Goal: Use online tool/utility: Utilize a website feature to perform a specific function

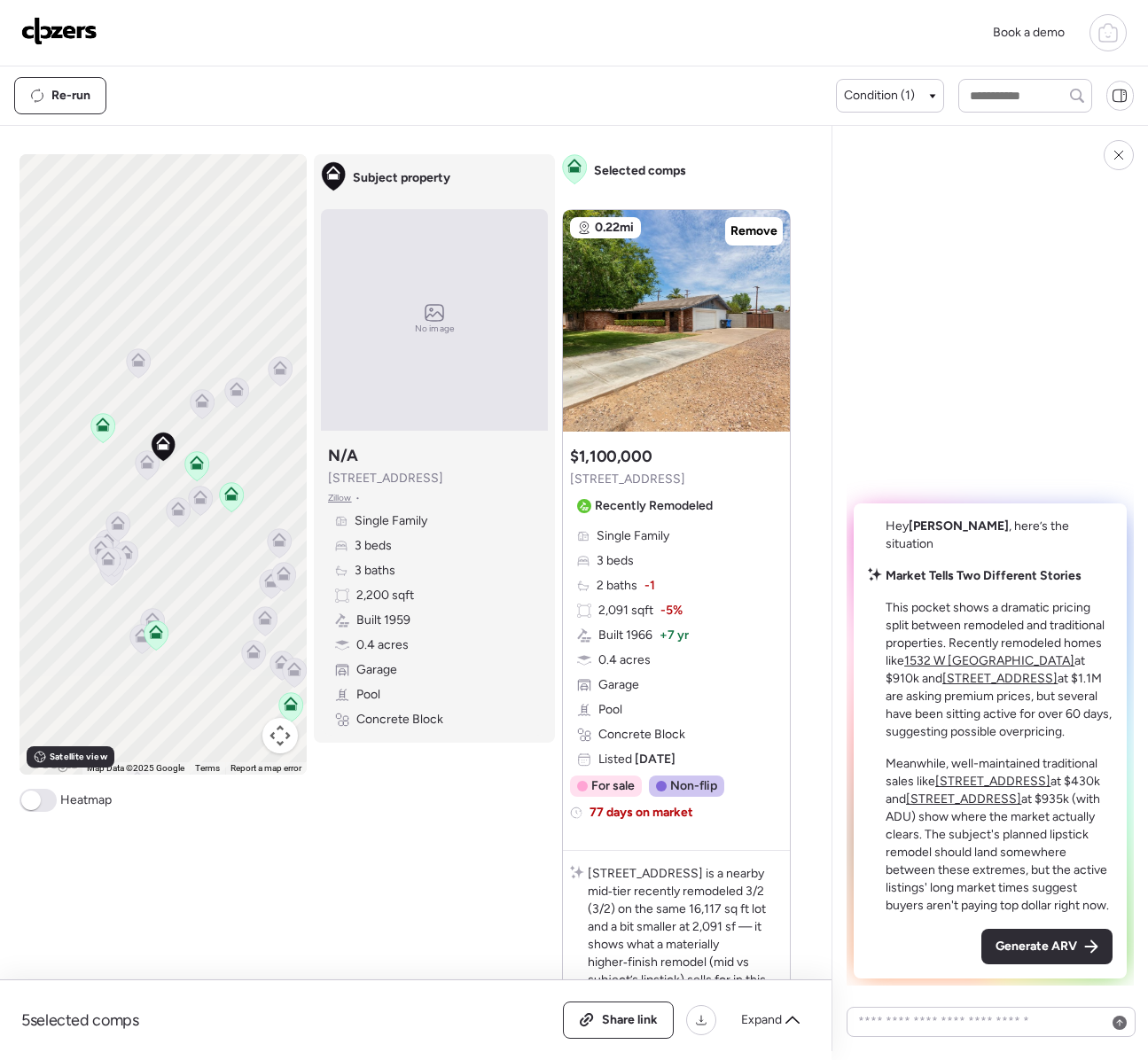
drag, startPoint x: 608, startPoint y: 1024, endPoint x: 720, endPoint y: 1034, distance: 112.4
click at [608, 1023] on span "Share link" at bounding box center [630, 1020] width 56 height 18
click at [1020, 938] on span "Generate ARV" at bounding box center [1035, 947] width 81 height 18
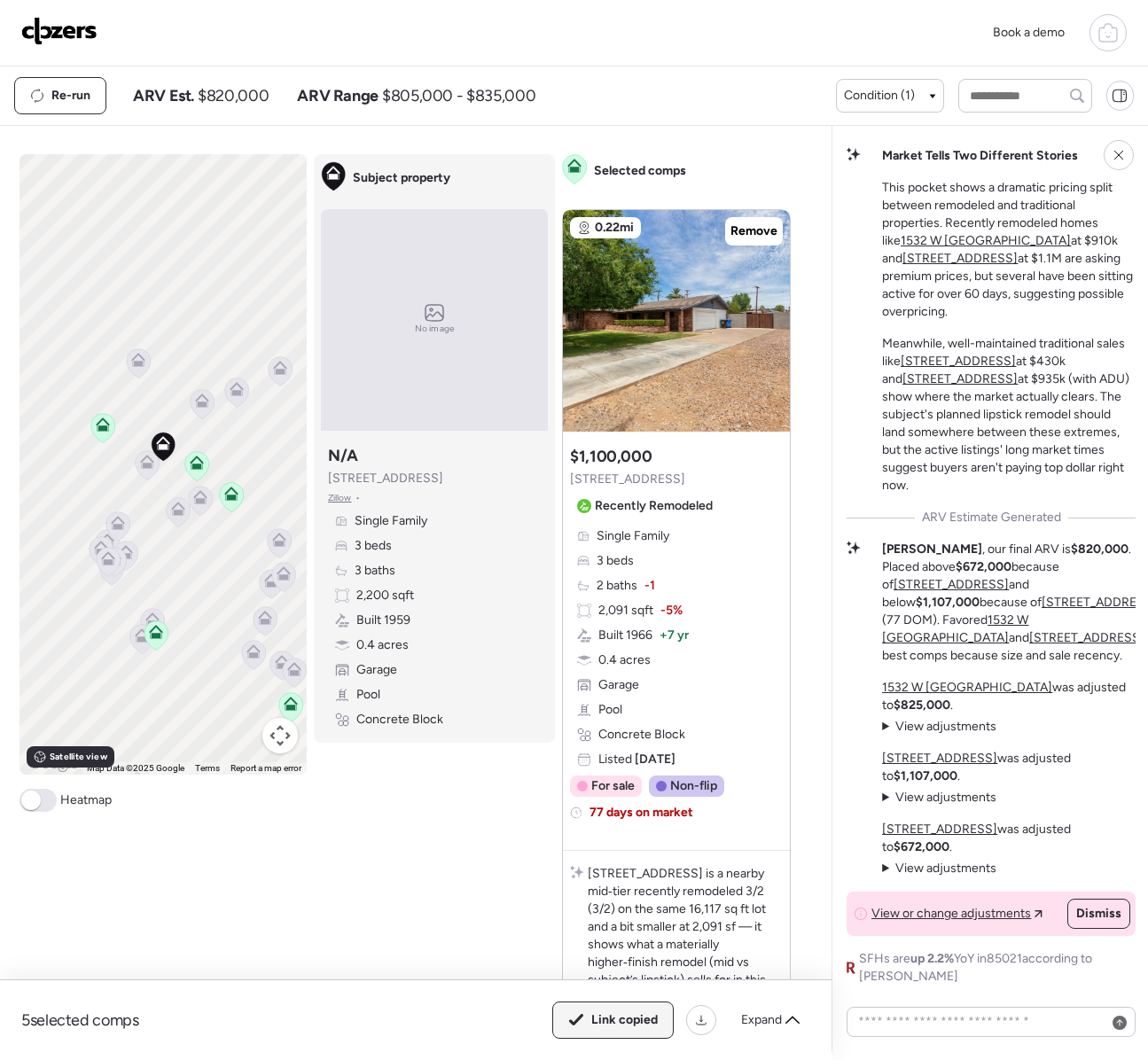
click at [601, 1021] on span "Link copied" at bounding box center [624, 1020] width 66 height 18
click at [61, 29] on img at bounding box center [59, 31] width 76 height 29
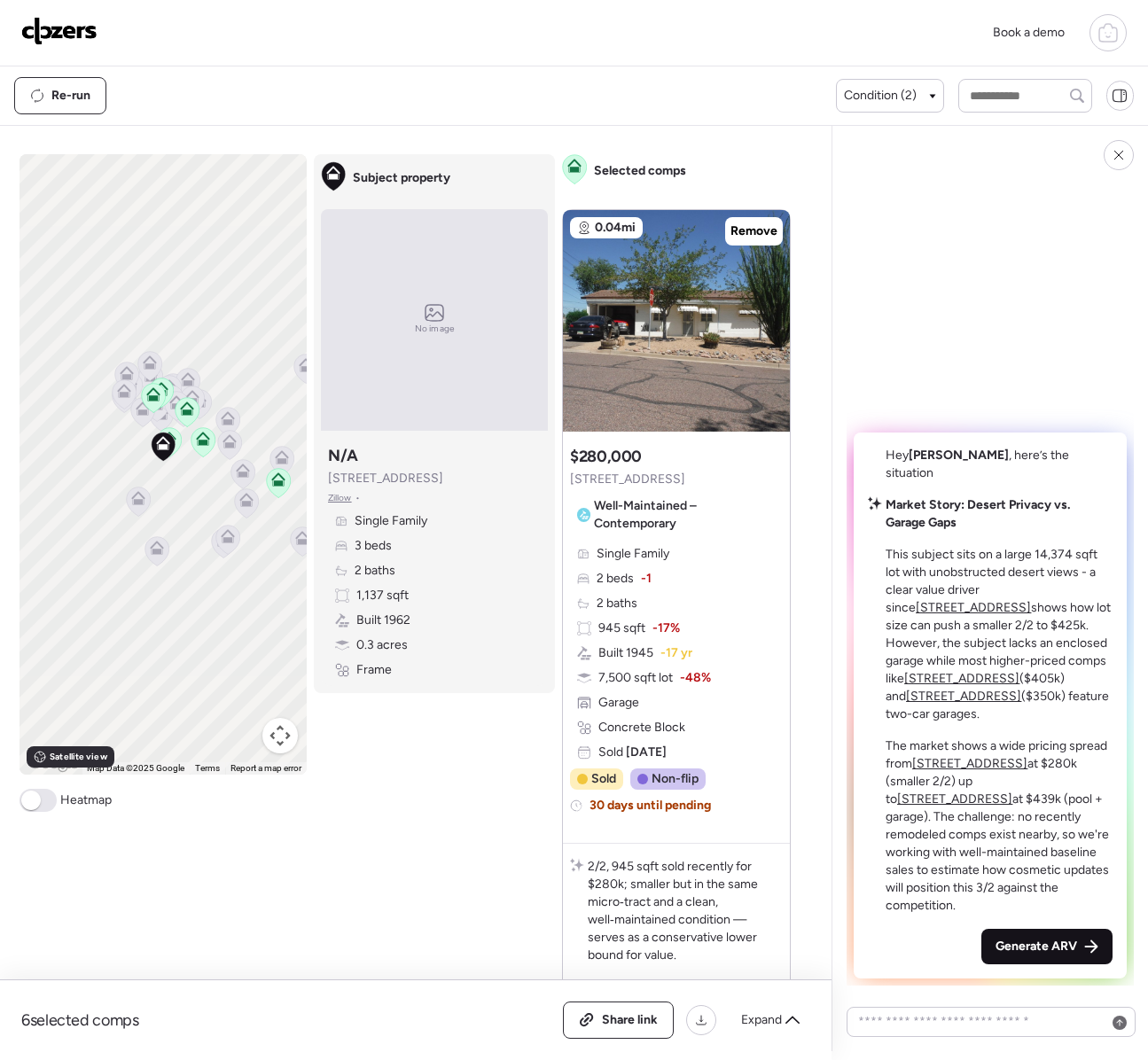
click at [1010, 947] on span "Generate ARV" at bounding box center [1035, 947] width 81 height 18
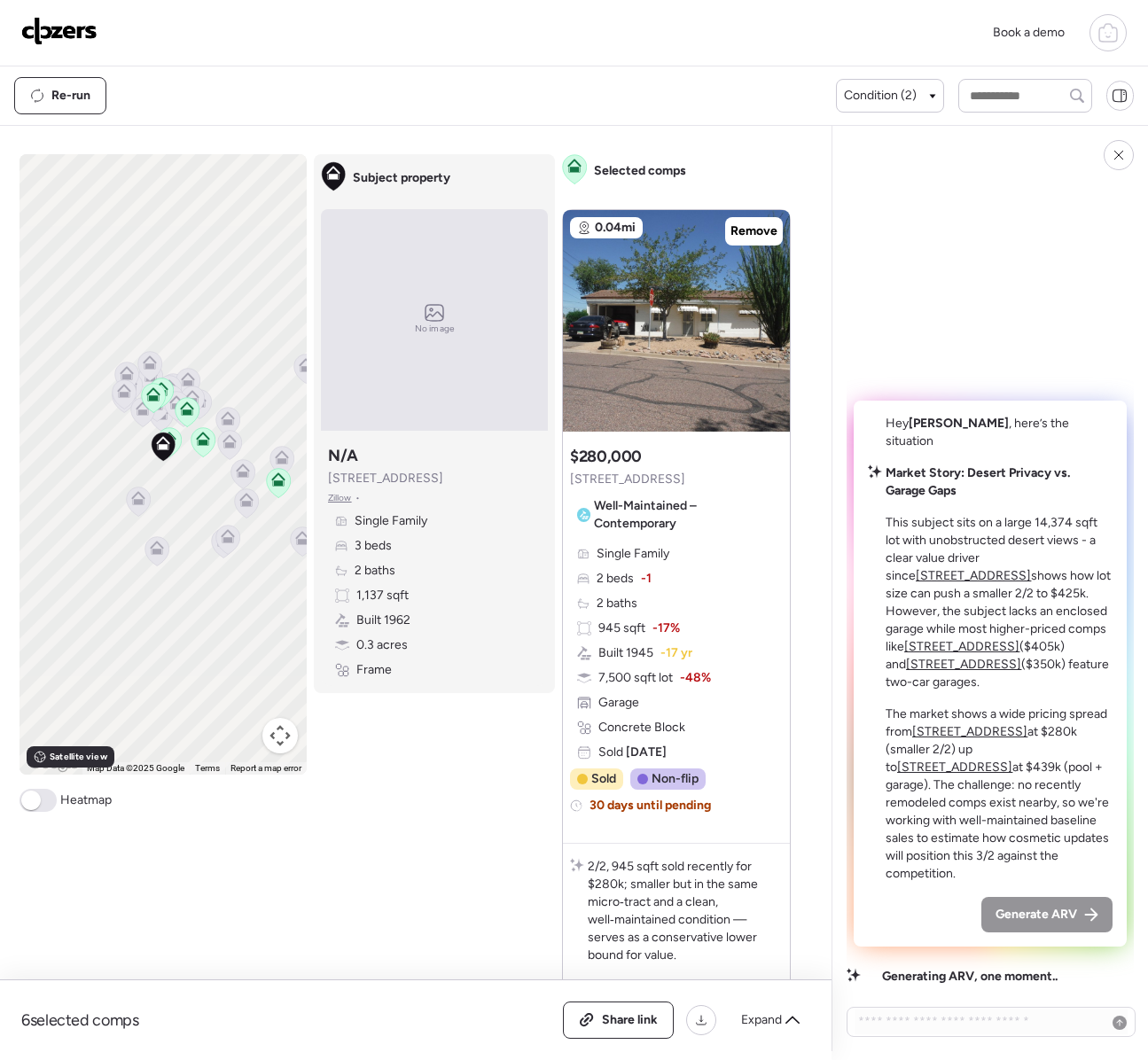
click at [1010, 947] on div "Hey Chris , here’s the situation Market Story: Desert Privacy vs. Garage Gaps T…" at bounding box center [991, 677] width 288 height 553
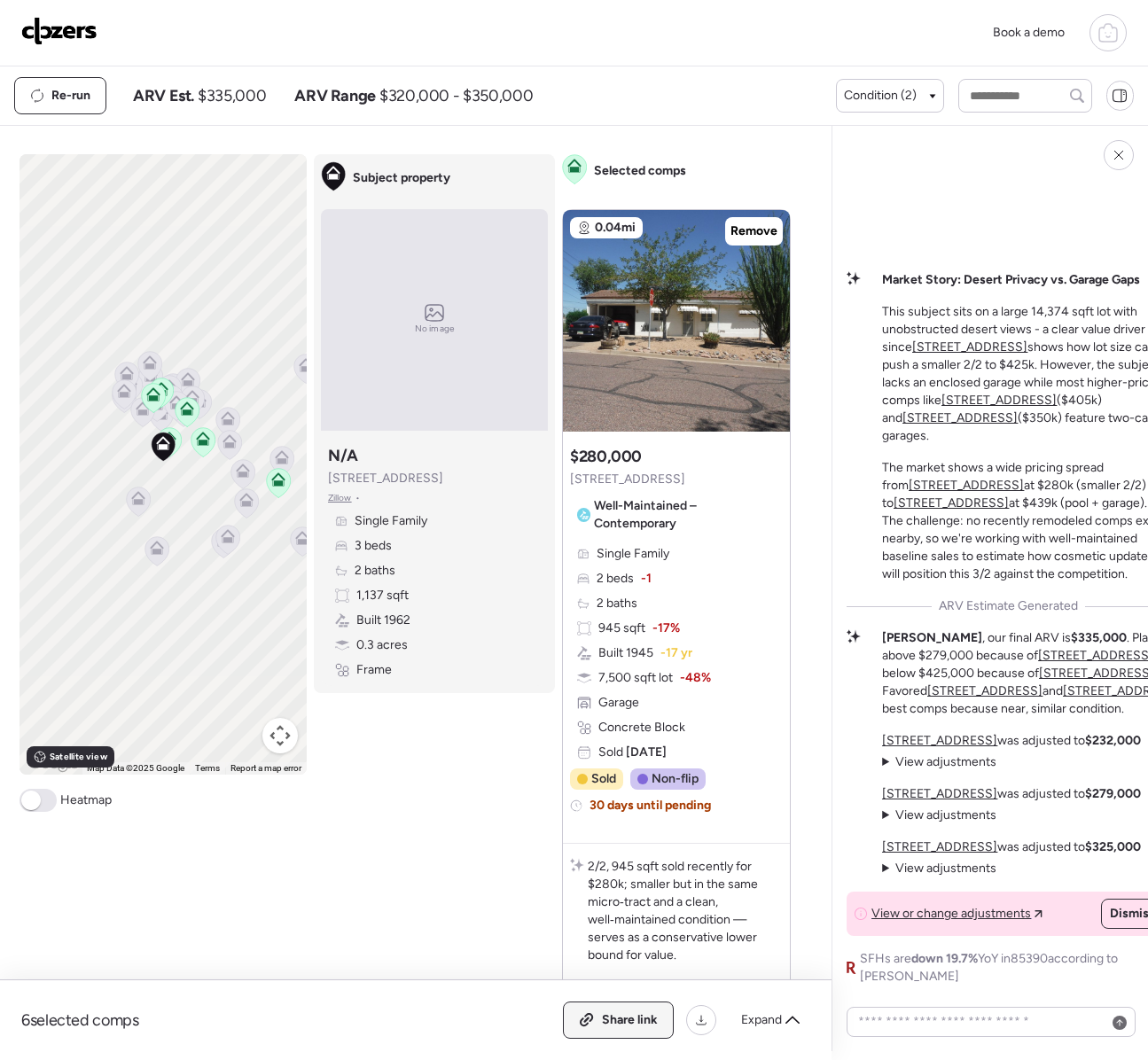
click at [646, 1021] on span "Share link" at bounding box center [630, 1020] width 56 height 18
